Goal: Task Accomplishment & Management: Manage account settings

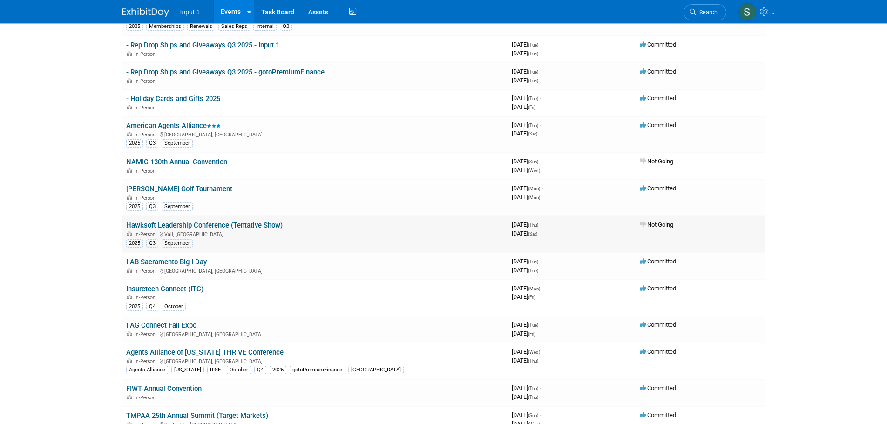
scroll to position [47, 0]
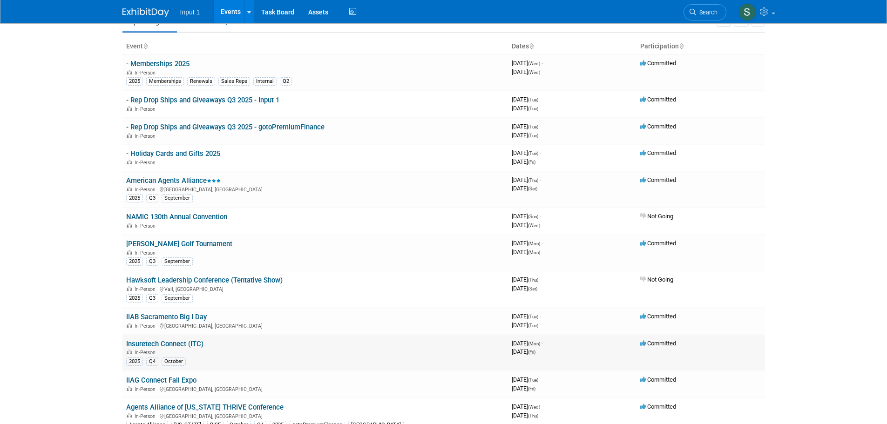
click at [150, 343] on link "Insuretech Connect (ITC)" at bounding box center [164, 344] width 77 height 8
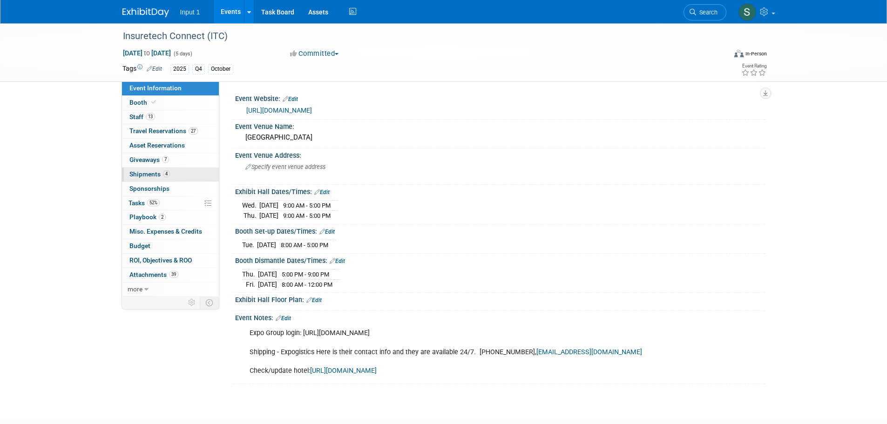
click at [138, 170] on span "Shipments 4" at bounding box center [149, 173] width 40 height 7
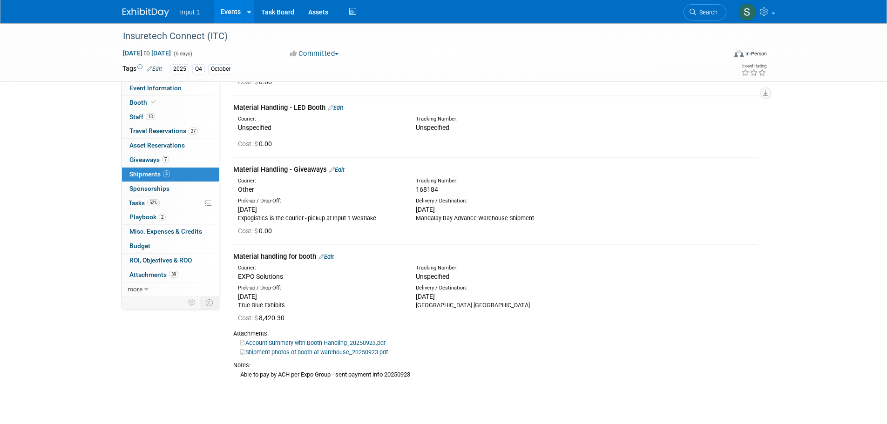
scroll to position [93, 0]
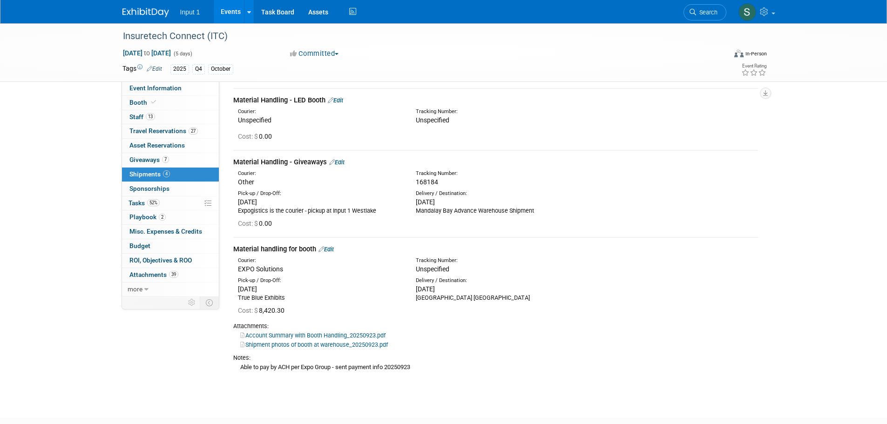
click at [341, 162] on link "Edit" at bounding box center [336, 162] width 15 height 7
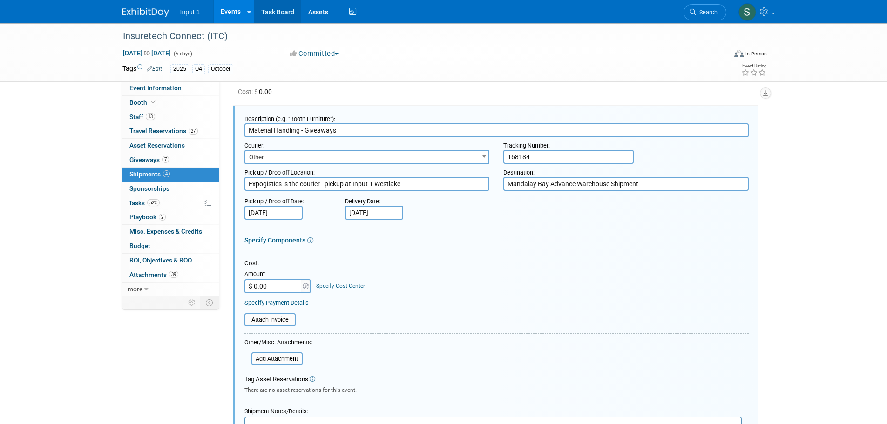
scroll to position [0, 0]
drag, startPoint x: 560, startPoint y: 157, endPoint x: 477, endPoint y: 159, distance: 83.8
click at [477, 159] on div "Courier: 007EX 17 Post Service (17PostService) 2GO (Negros Navigation) 360 Lion…" at bounding box center [496, 150] width 518 height 27
paste input "9421"
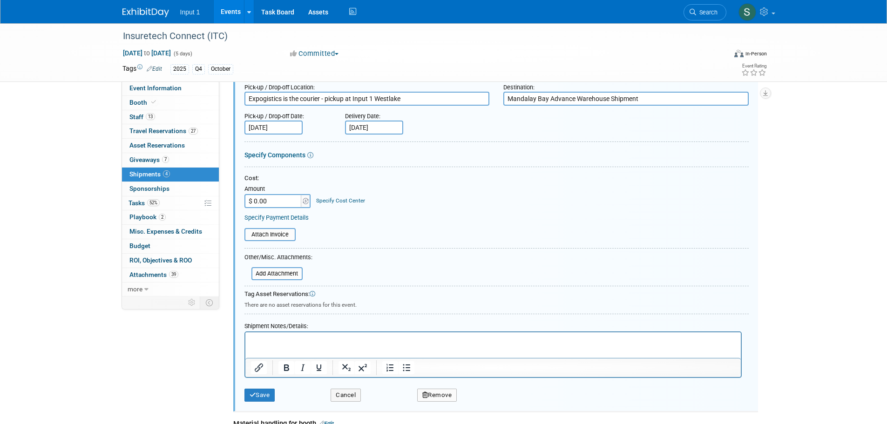
scroll to position [231, 0]
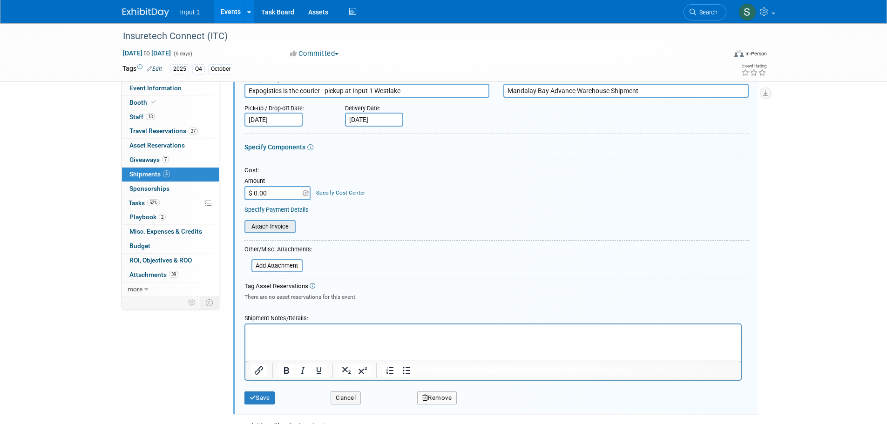
type input "169421"
click at [270, 224] on input "file" at bounding box center [239, 226] width 111 height 11
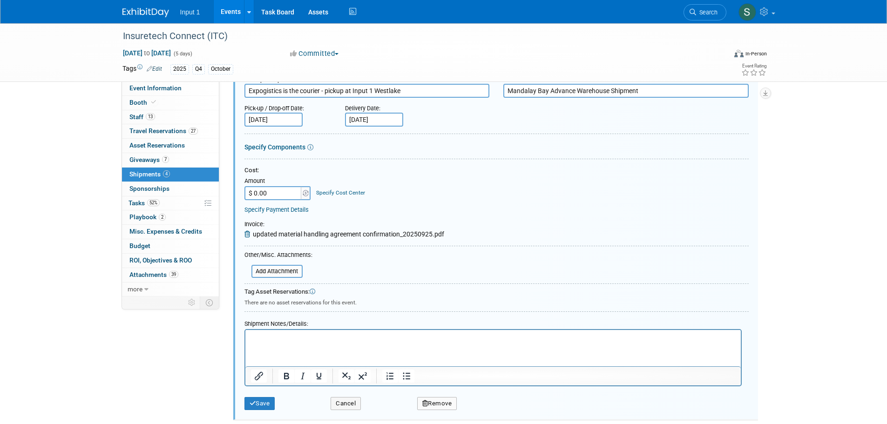
click at [328, 343] on html at bounding box center [492, 336] width 495 height 13
click at [261, 403] on button "Save" at bounding box center [259, 403] width 31 height 13
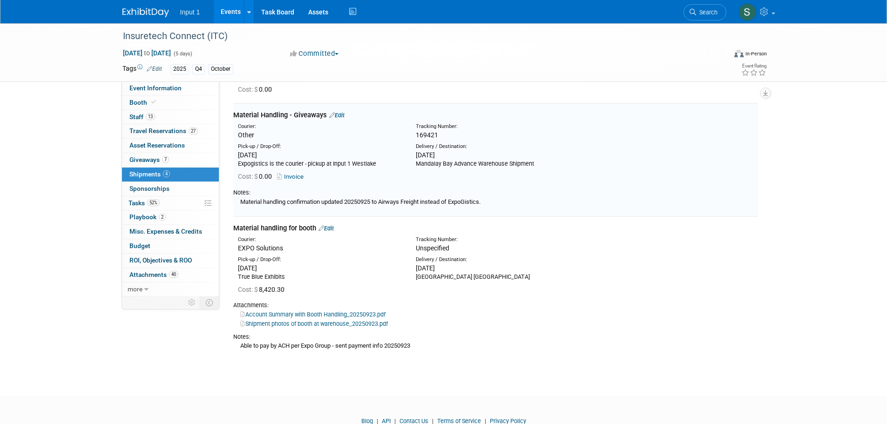
scroll to position [138, 0]
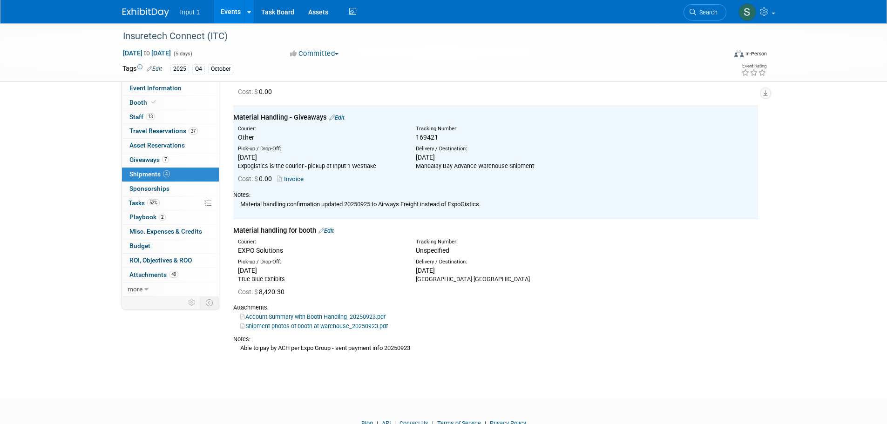
click at [542, 253] on div "Unspecified" at bounding box center [520, 250] width 209 height 9
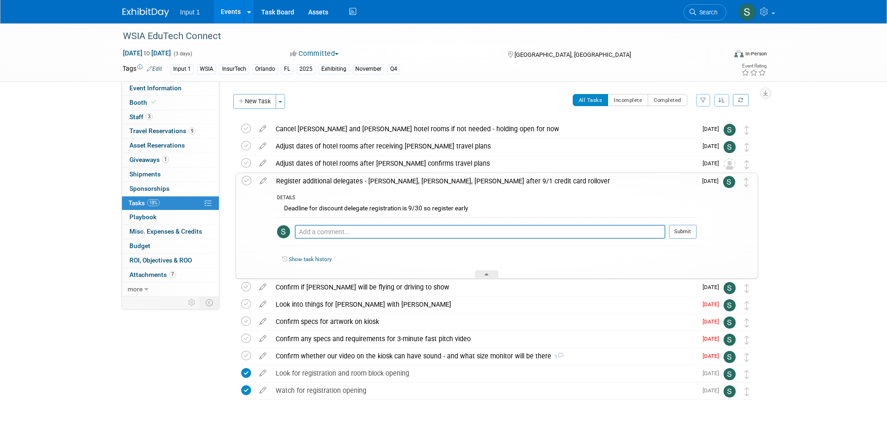
click at [711, 183] on span "[DATE]" at bounding box center [712, 181] width 21 height 7
click at [260, 181] on icon at bounding box center [263, 179] width 16 height 12
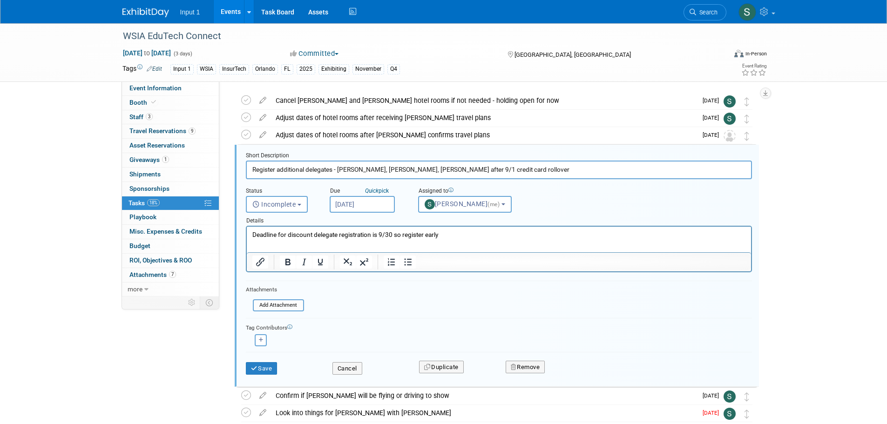
scroll to position [37, 0]
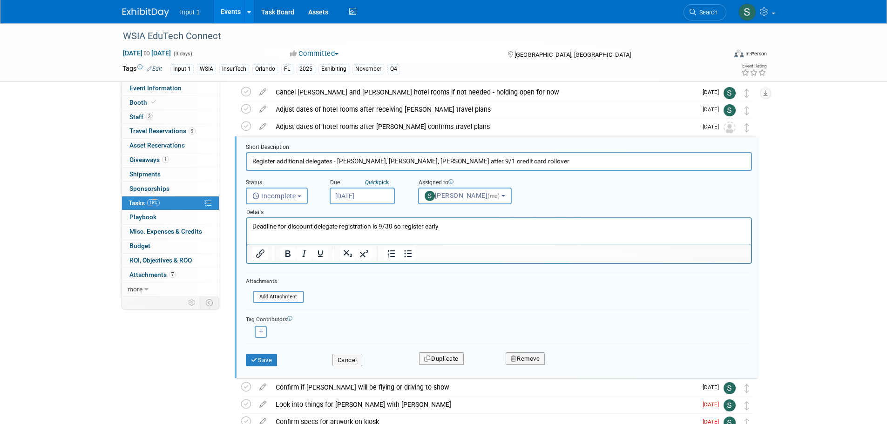
click at [353, 199] on input "Sep 26, 2025" at bounding box center [362, 196] width 65 height 17
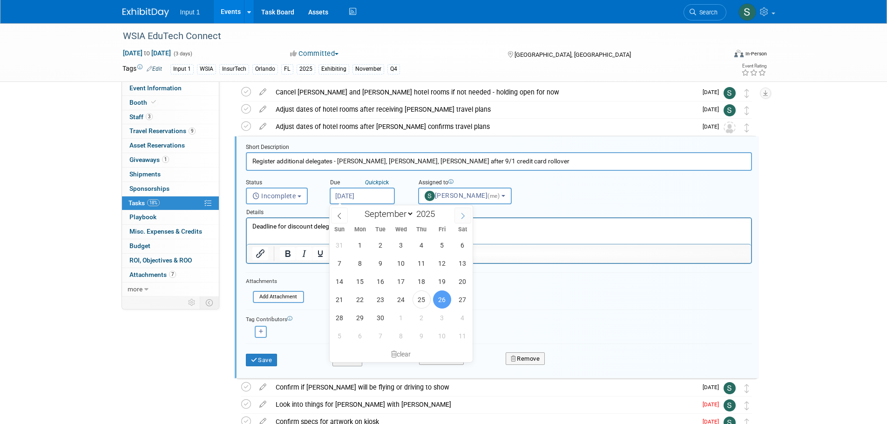
click at [463, 216] on icon at bounding box center [462, 216] width 7 height 7
select select "9"
click at [440, 246] on span "3" at bounding box center [442, 245] width 18 height 18
type input "Oct 3, 2025"
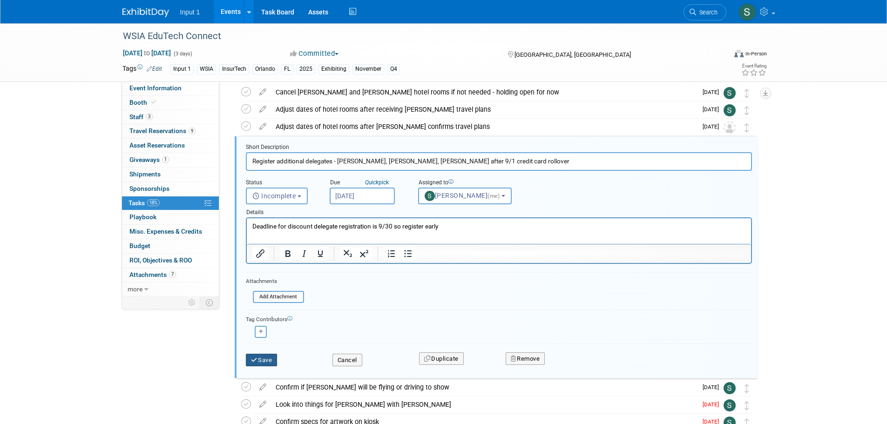
click at [263, 359] on button "Save" at bounding box center [262, 360] width 32 height 13
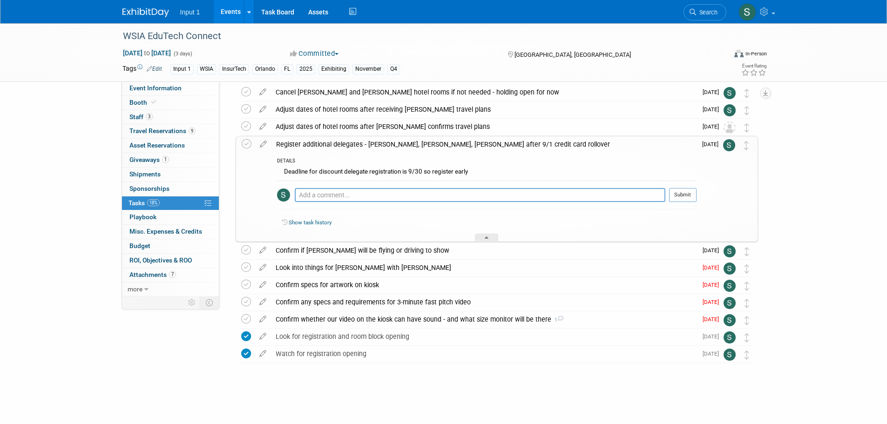
scroll to position [33, 0]
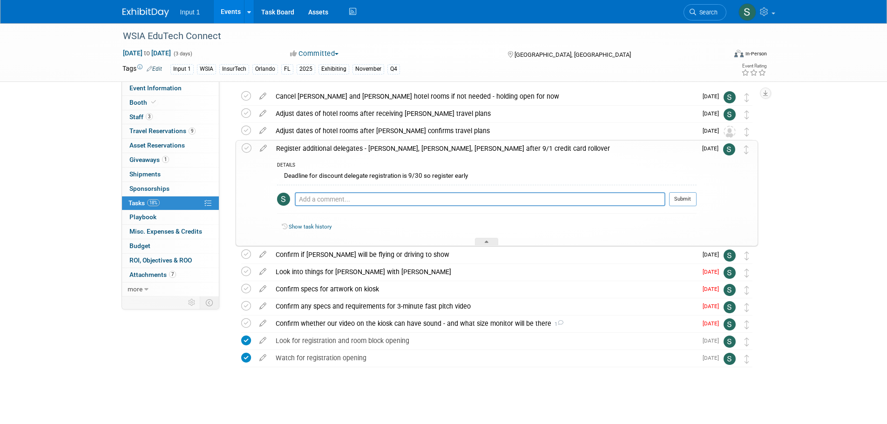
click at [6, 113] on div "WSIA EduTech Connect Nov 12, 2025 to Nov 14, 2025 (3 days) Nov 12, 2025 to Nov …" at bounding box center [443, 207] width 887 height 433
click at [884, 151] on div "WSIA EduTech Connect Nov 12, 2025 to Nov 14, 2025 (3 days) Nov 12, 2025 to Nov …" at bounding box center [443, 207] width 887 height 433
